Goal: Find specific page/section: Find specific page/section

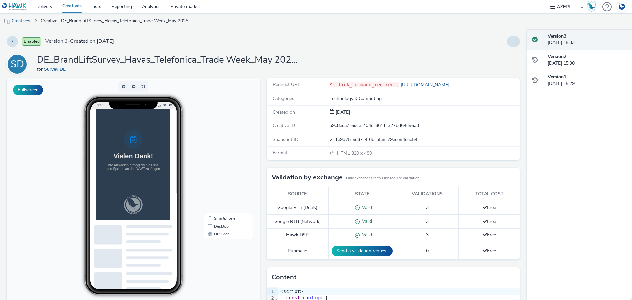
click at [556, 6] on div "AZERION AZERION SURVEYS Broadaly comtogether Contrast Crossvertise Data Zulu Gm…" at bounding box center [567, 6] width 40 height 13
click at [565, 7] on select "AZERION AZERION SURVEYS Broadaly comtogether Contrast Crossvertise Data Zulu Gm…" at bounding box center [567, 6] width 40 height 13
select select "2fc77e36-bb93-4aa3-9dff-dcb08e02eac6"
click at [547, 0] on select "AZERION AZERION SURVEYS Broadaly comtogether Contrast Crossvertise Data Zulu Gm…" at bounding box center [567, 6] width 40 height 13
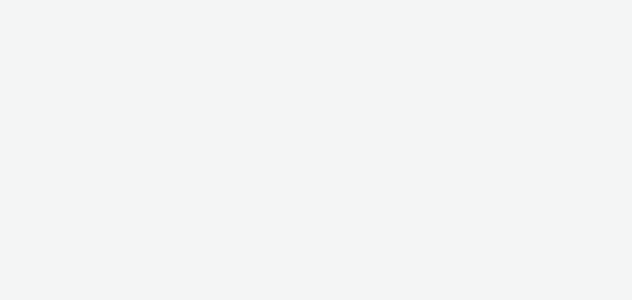
select select "2fc77e36-bb93-4aa3-9dff-dcb08e02eac6"
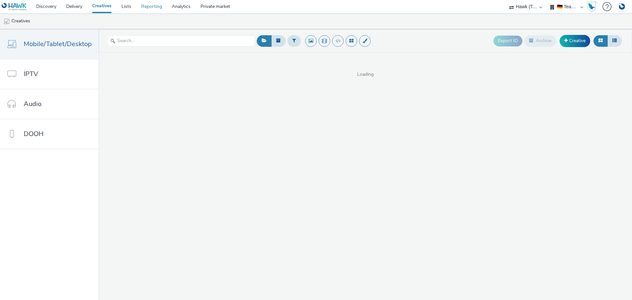
click at [154, 4] on link "Reporting" at bounding box center [151, 6] width 31 height 13
